Goal: Information Seeking & Learning: Check status

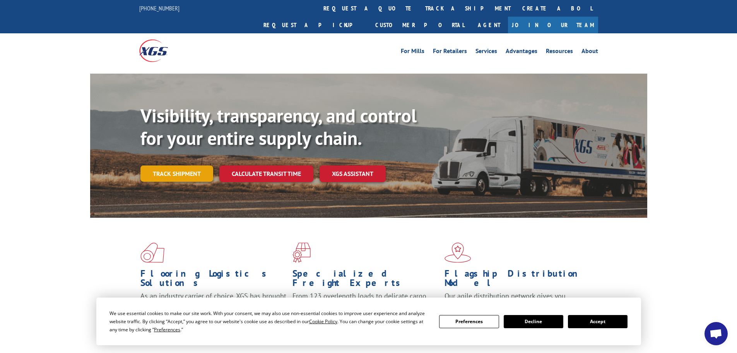
scroll to position [173, 0]
click at [190, 165] on link "Track shipment" at bounding box center [177, 173] width 73 height 16
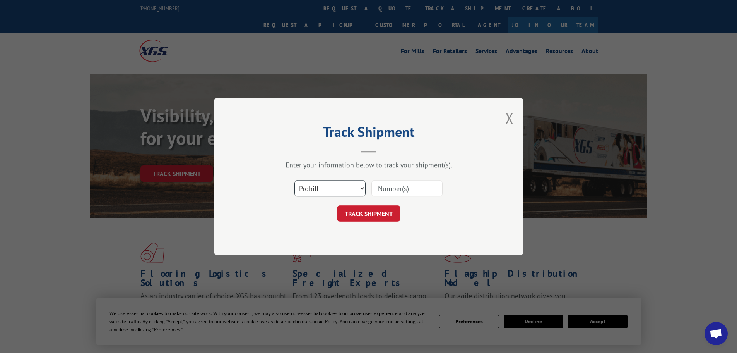
click at [326, 190] on select "Select category... Probill BOL PO" at bounding box center [330, 188] width 71 height 16
select select "bol"
click at [295, 180] on select "Select category... Probill BOL PO" at bounding box center [330, 188] width 71 height 16
click at [391, 189] on input at bounding box center [407, 188] width 71 height 16
paste input "6043626"
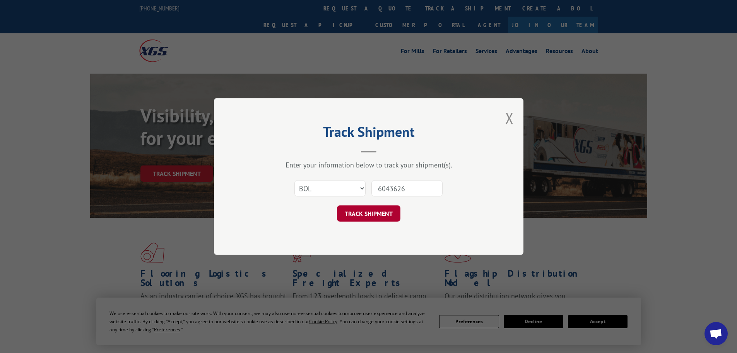
type input "6043626"
click at [383, 210] on button "TRACK SHIPMENT" at bounding box center [368, 213] width 63 height 16
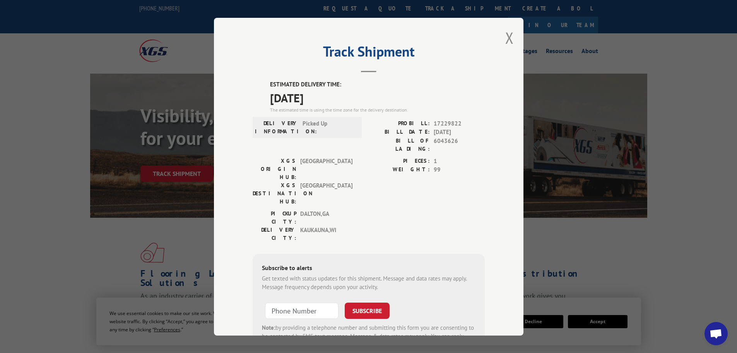
drag, startPoint x: 267, startPoint y: 98, endPoint x: 327, endPoint y: 96, distance: 60.0
click at [327, 96] on span "[DATE]" at bounding box center [377, 97] width 215 height 17
copy span "[DATE]"
